Goal: Find specific page/section: Find specific page/section

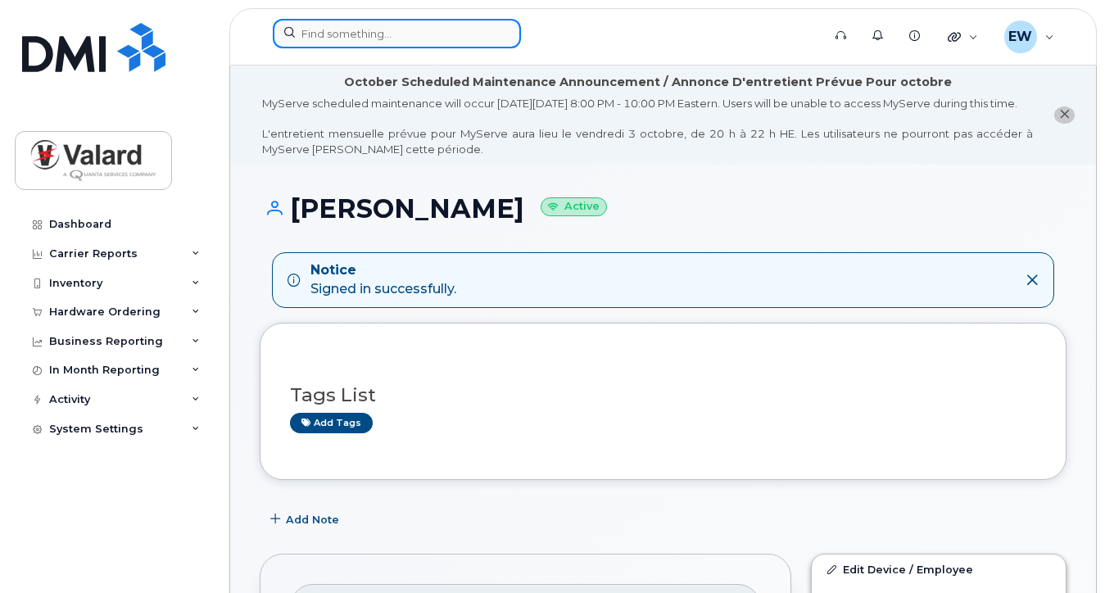
click at [342, 33] on input at bounding box center [397, 33] width 248 height 29
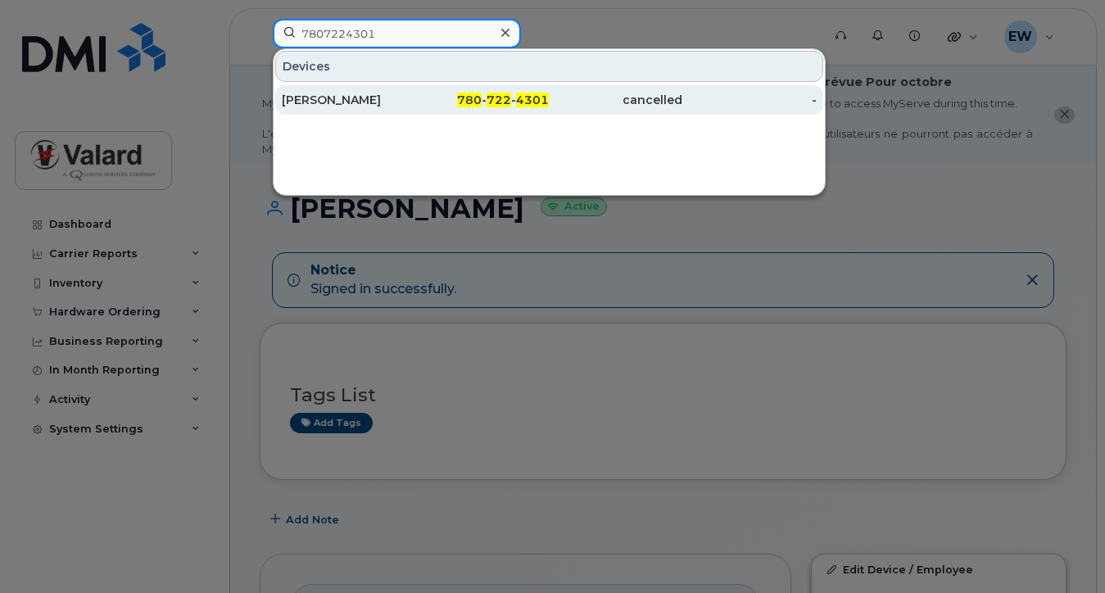
type input "7807224301"
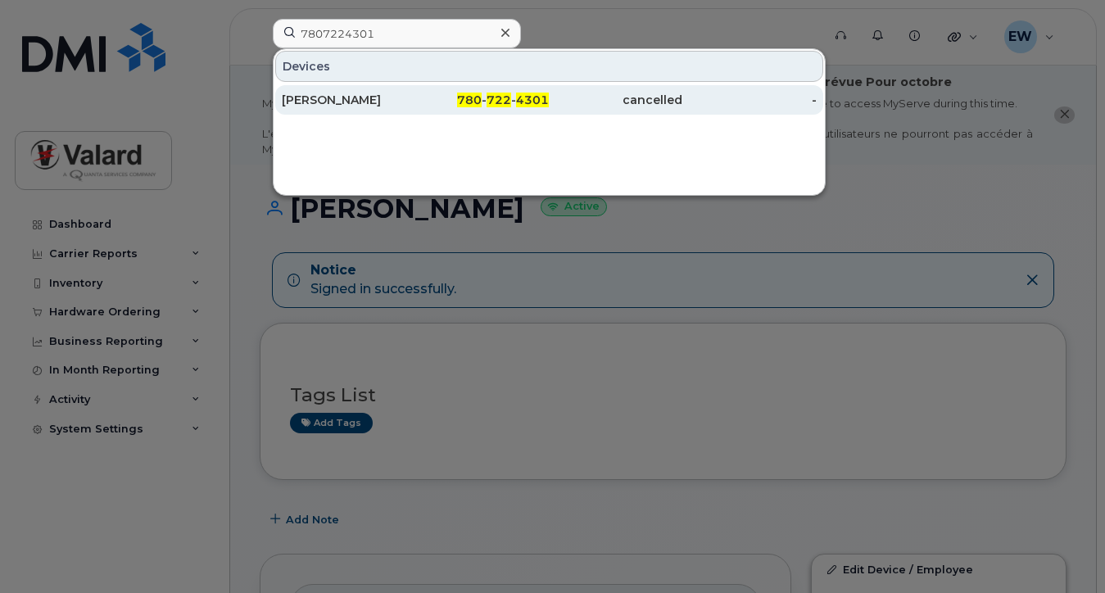
click at [461, 97] on span "780" at bounding box center [469, 100] width 25 height 15
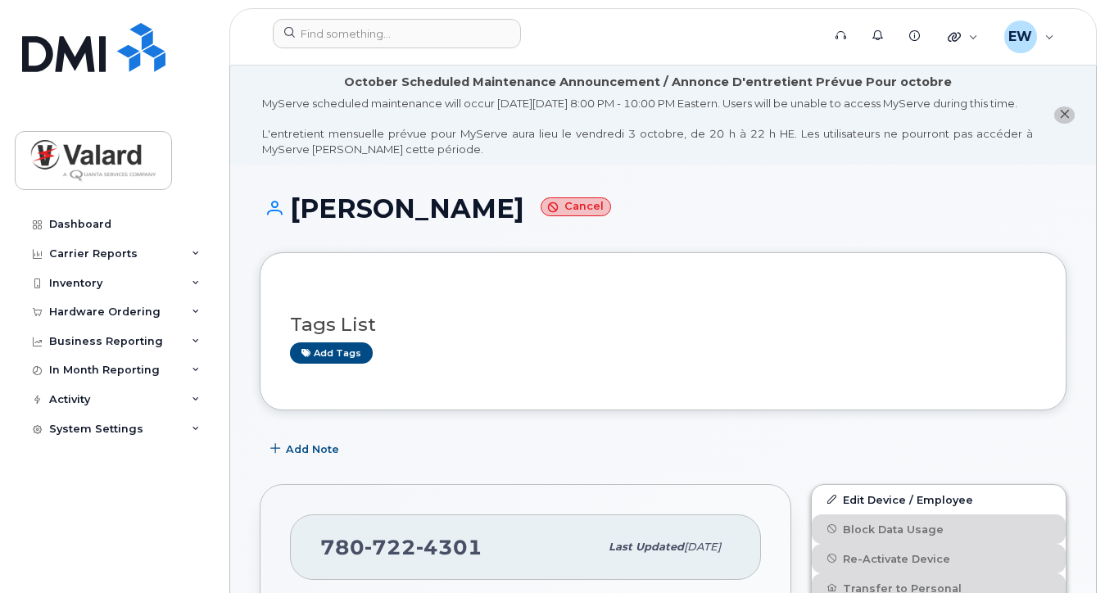
click at [1063, 120] on icon "close notification" at bounding box center [1064, 114] width 11 height 11
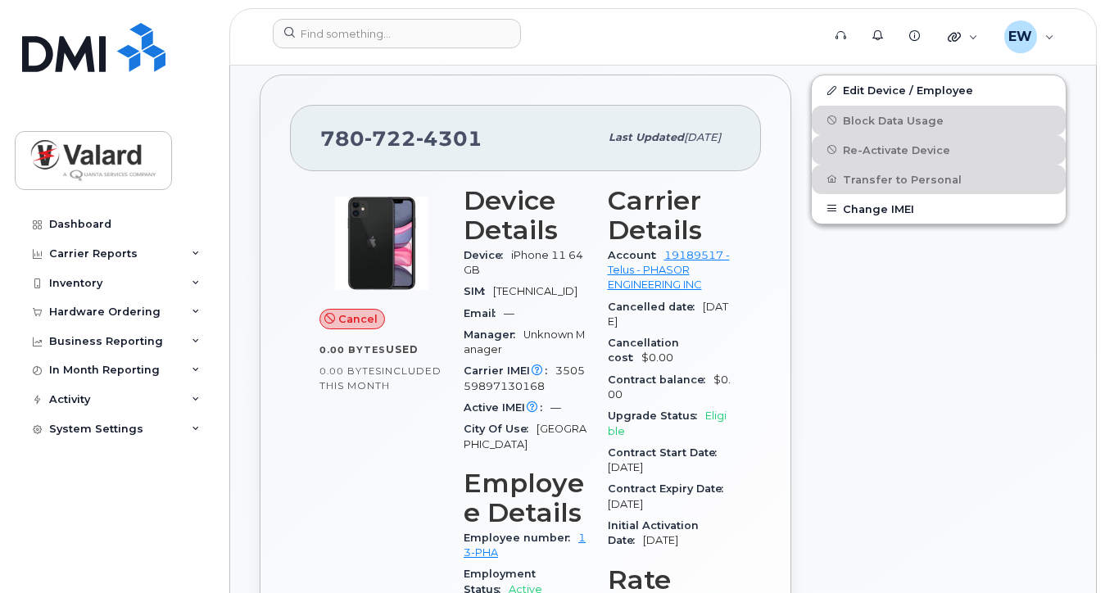
scroll to position [385, 0]
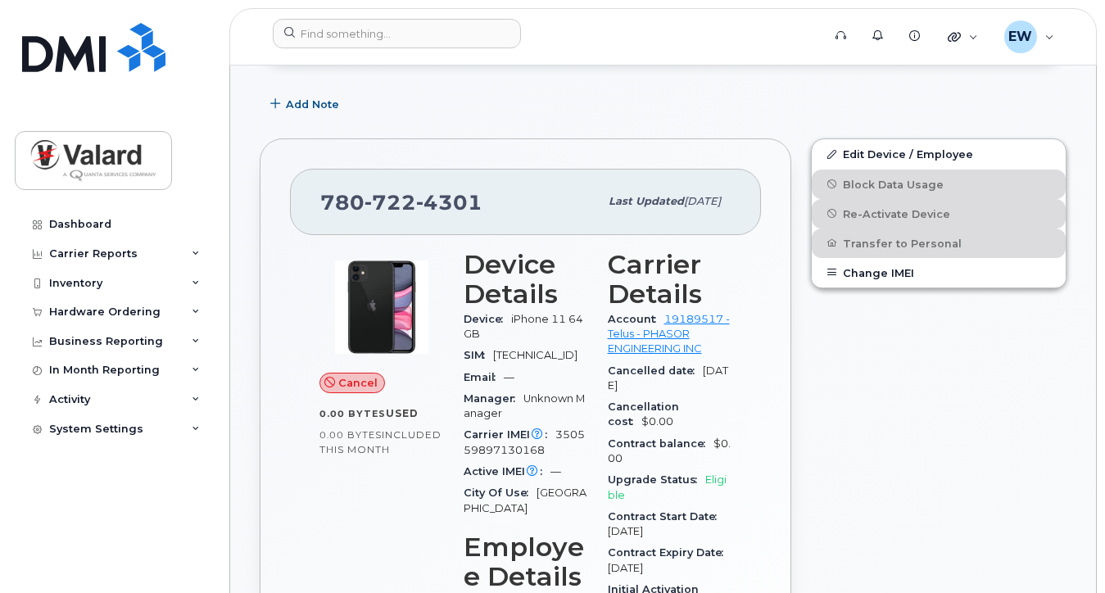
click at [1045, 361] on div "Edit Device / Employee Block Data Usage Re-Activate Device Transfer to Personal…" at bounding box center [938, 551] width 275 height 844
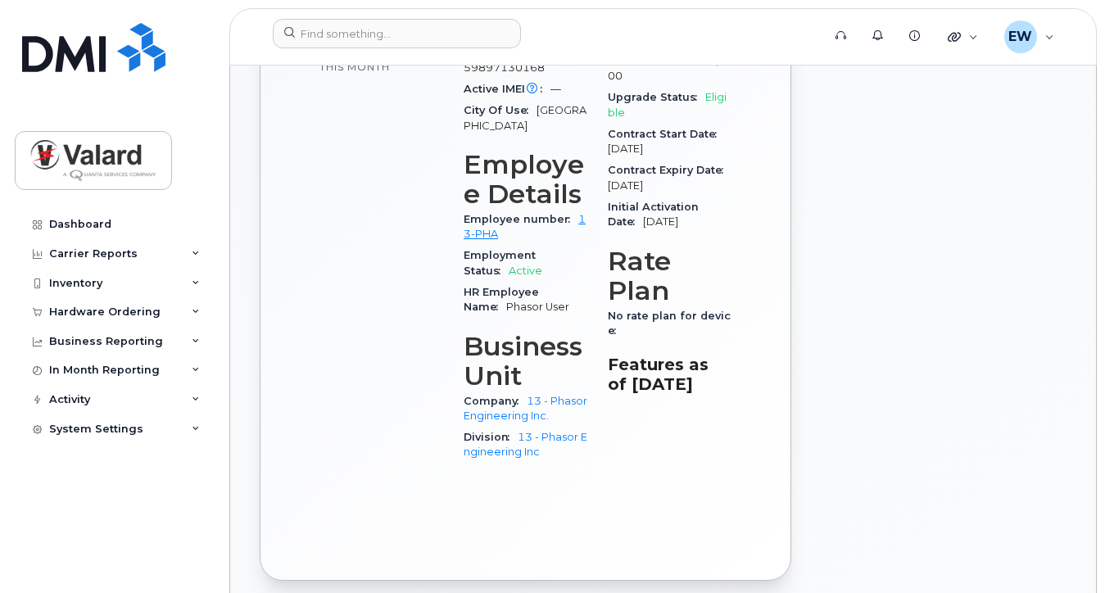
scroll to position [195, 0]
